Goal: Transaction & Acquisition: Purchase product/service

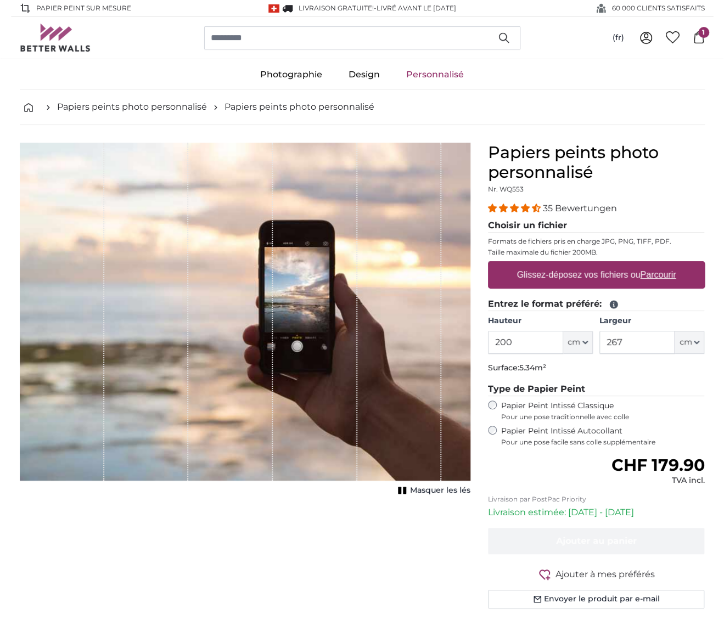
click at [563, 277] on label "Glissez-déposez vos fichiers ou Parcourir" at bounding box center [596, 275] width 168 height 22
click at [563, 265] on input "Glissez-déposez vos fichiers ou Parcourir" at bounding box center [596, 262] width 217 height 3
type input "**********"
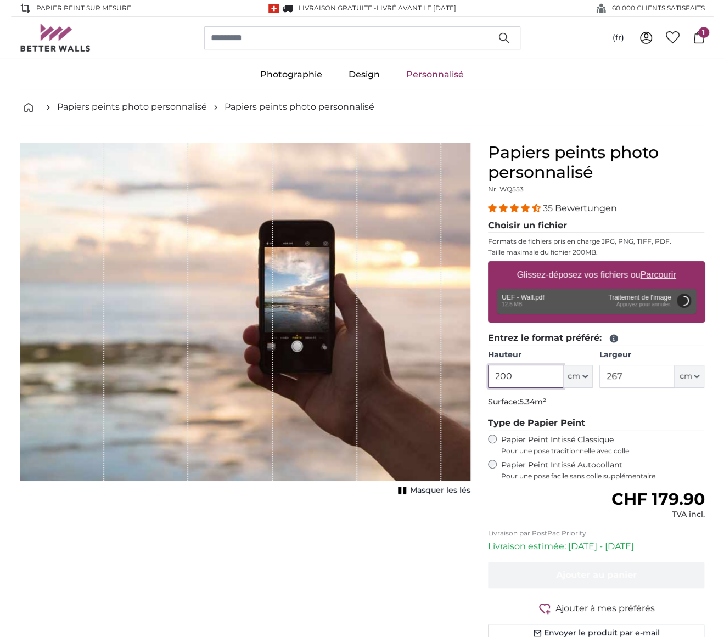
click at [520, 376] on input "200" at bounding box center [525, 376] width 75 height 23
type input "275"
type input "207"
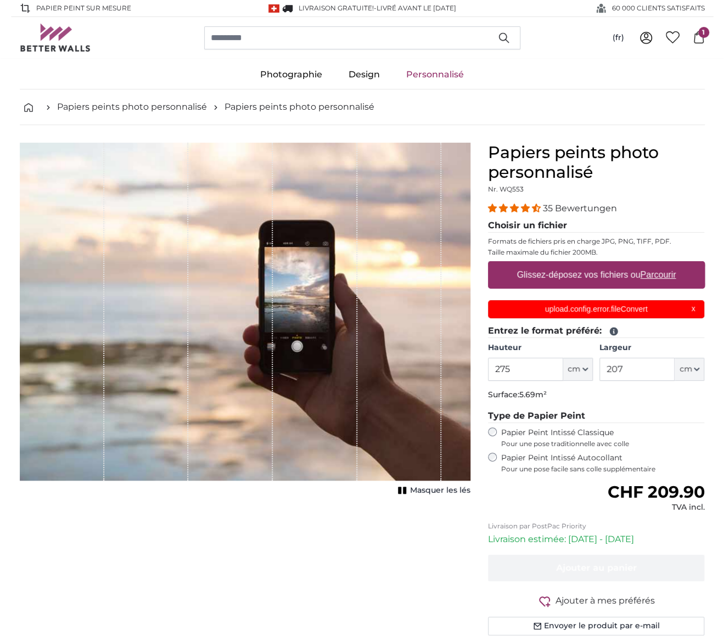
click at [676, 307] on p "upload.config.error.fileConvert" at bounding box center [596, 310] width 203 height 12
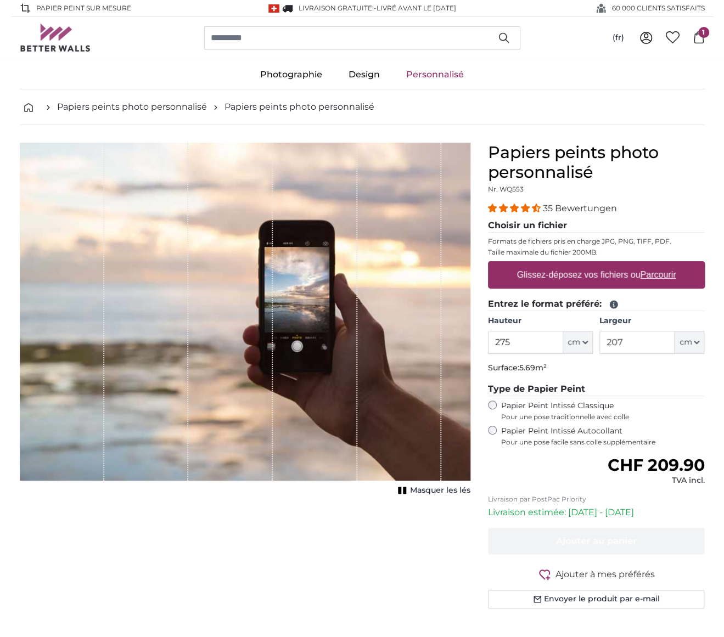
click at [645, 278] on u "Parcourir" at bounding box center [658, 274] width 36 height 9
click at [645, 265] on input "Glissez-déposez vos fichiers ou Parcourir" at bounding box center [596, 262] width 217 height 3
type input "**********"
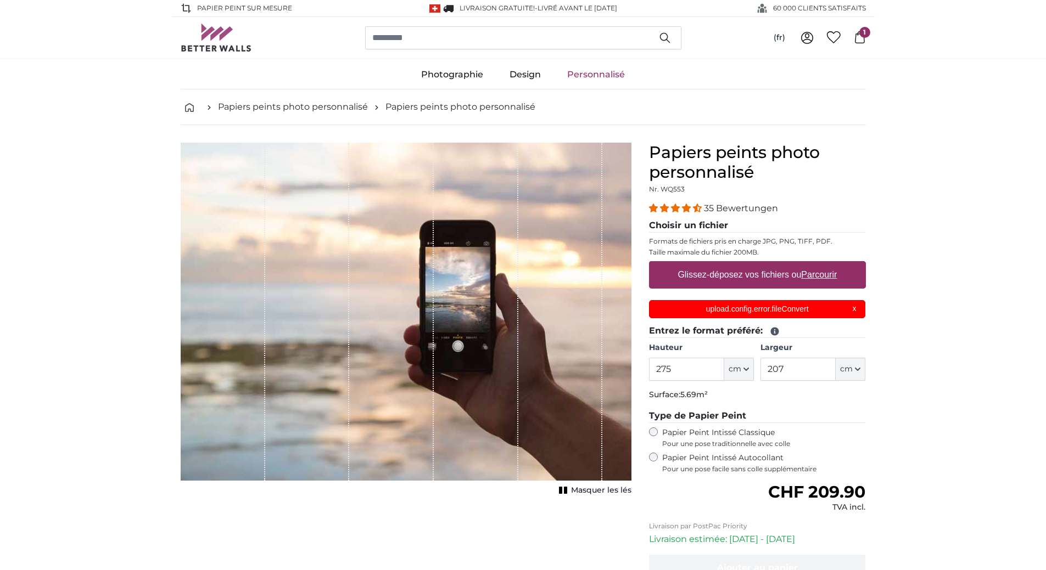
click at [724, 38] on icon at bounding box center [860, 37] width 12 height 12
